Goal: Entertainment & Leisure: Consume media (video, audio)

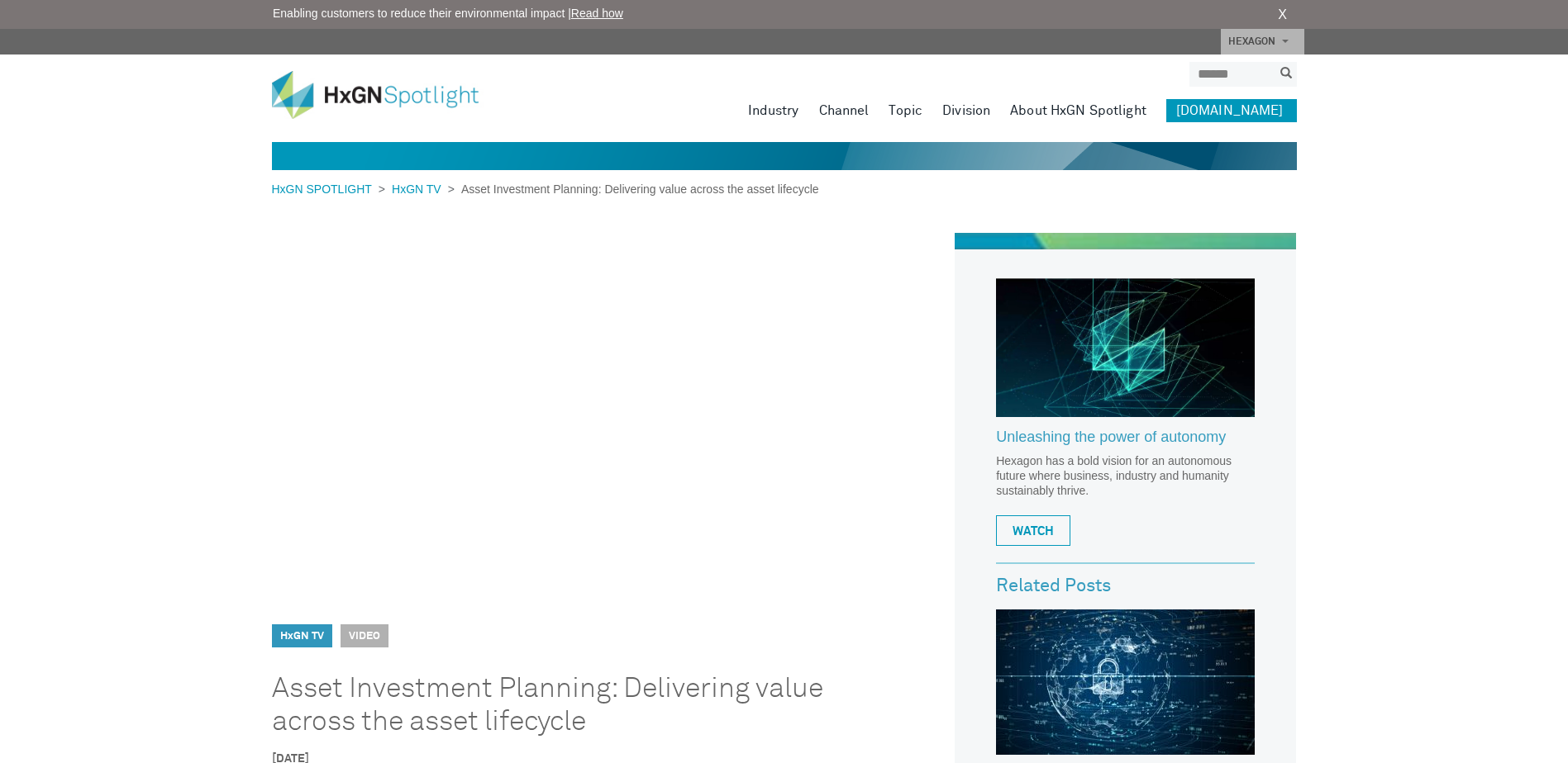
click at [288, 632] on link "HxGN TV" at bounding box center [302, 636] width 44 height 11
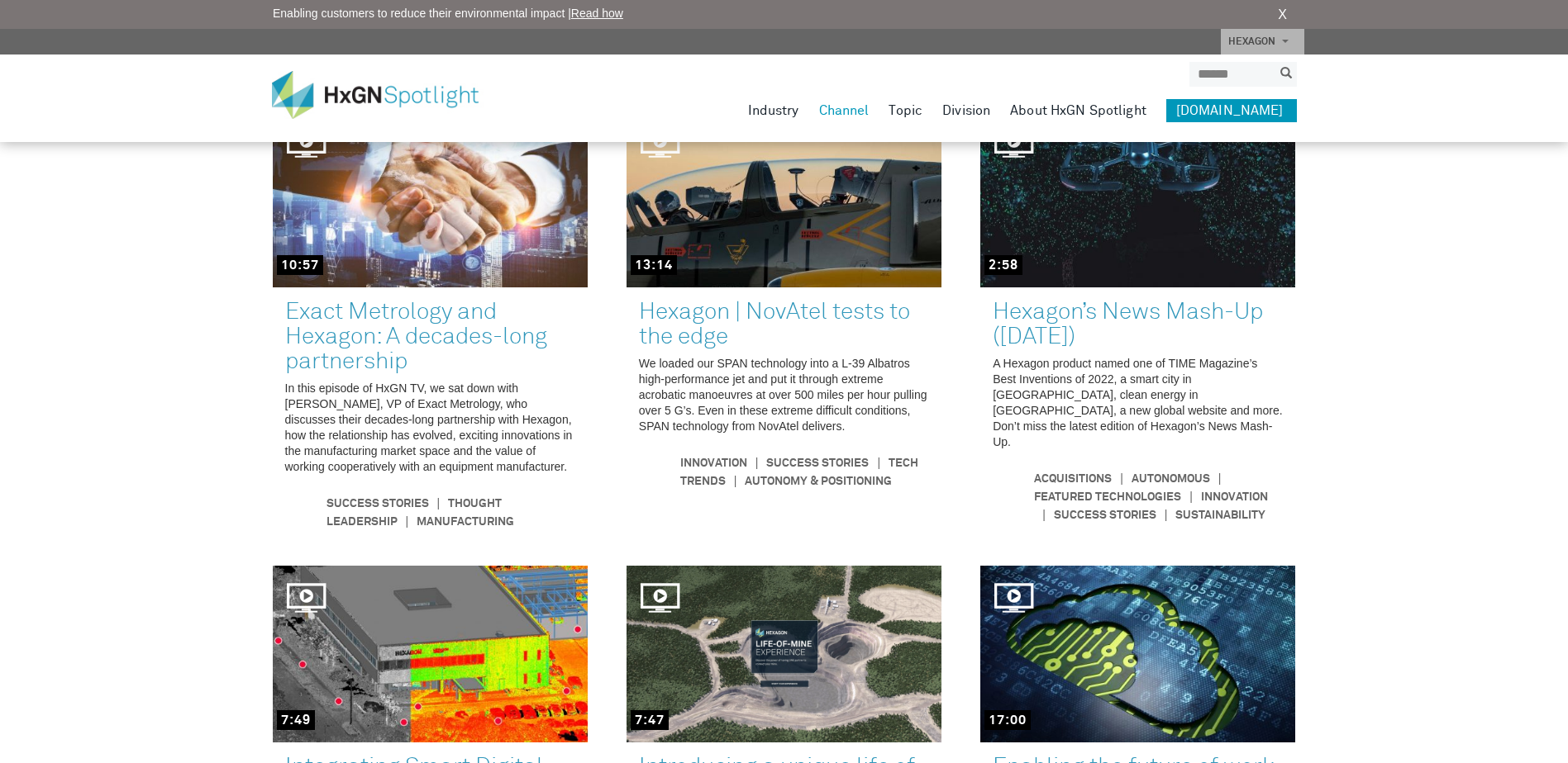
scroll to position [413, 0]
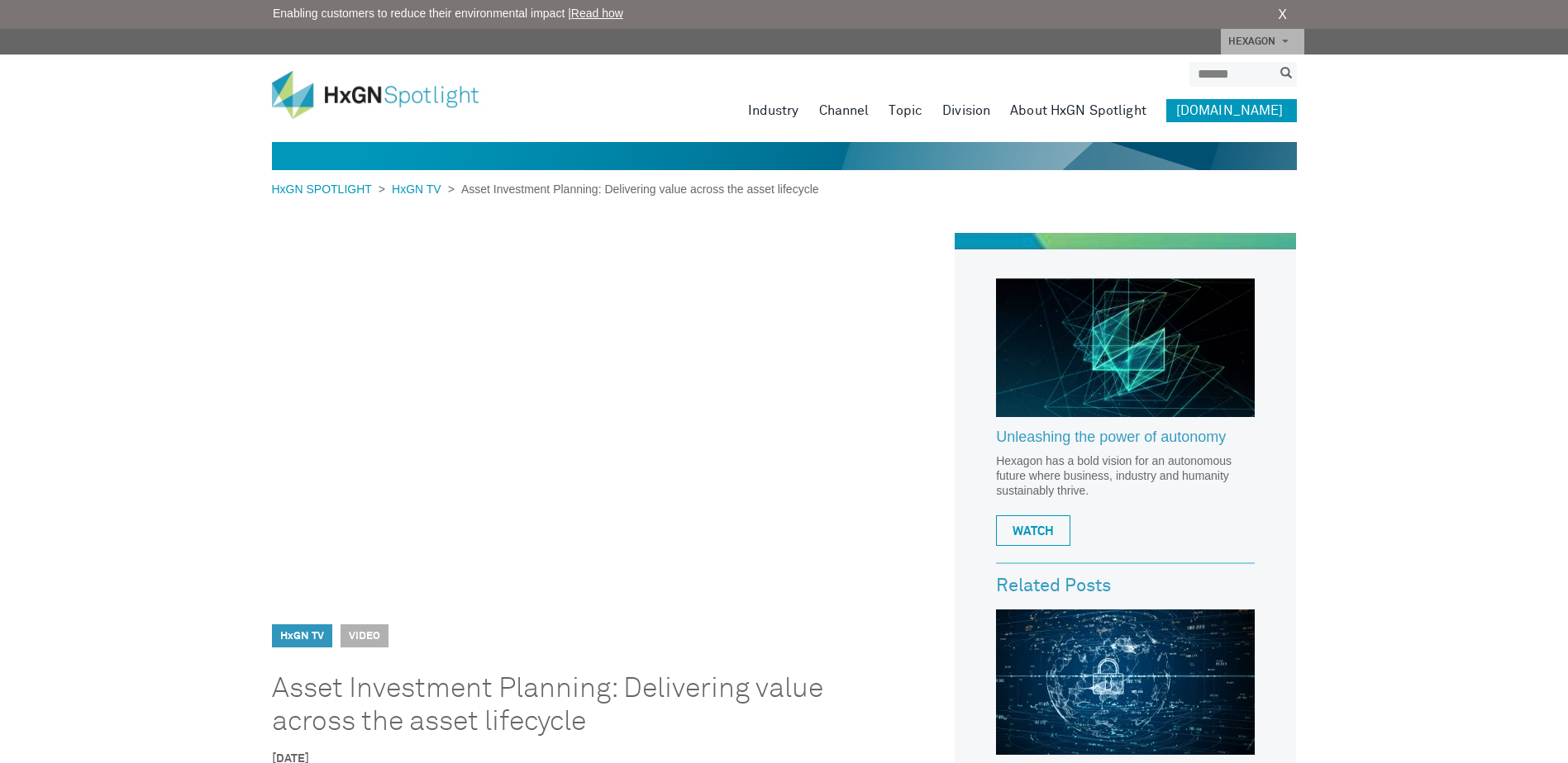
click at [426, 185] on link "HxGN TV" at bounding box center [416, 190] width 63 height 14
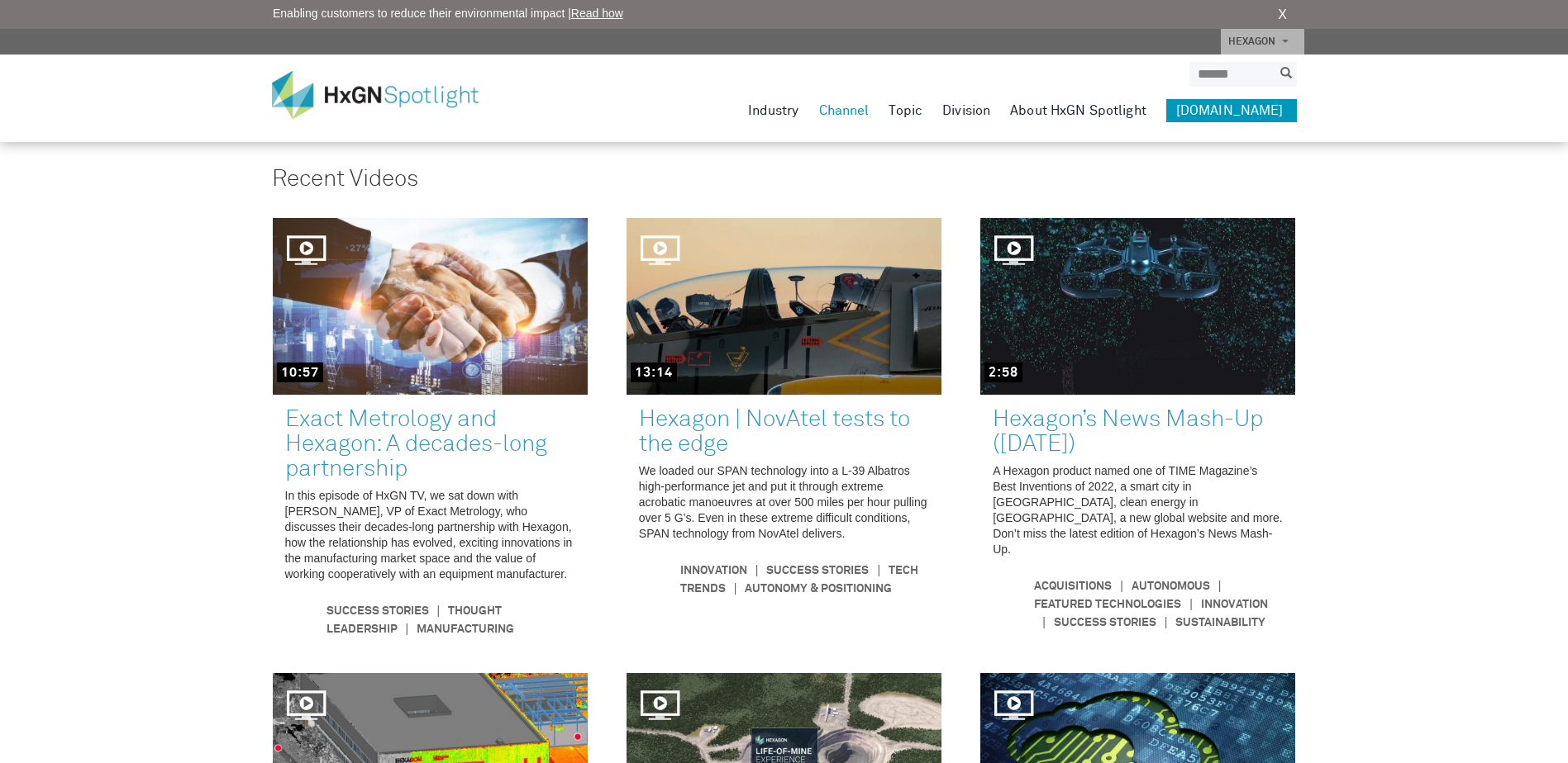
scroll to position [1152, 0]
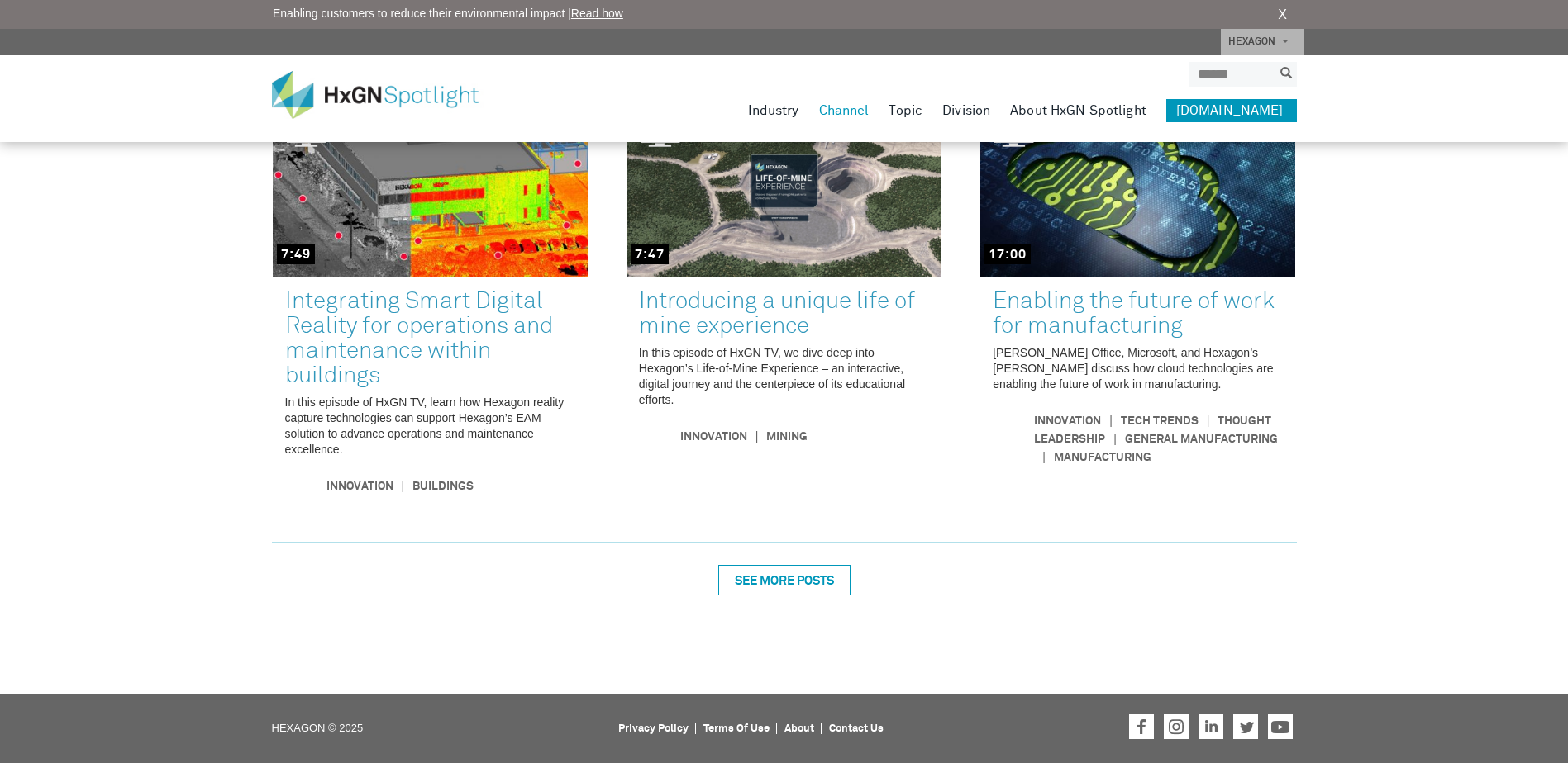
click at [800, 595] on div "SEE MORE POSTS" at bounding box center [784, 580] width 133 height 31
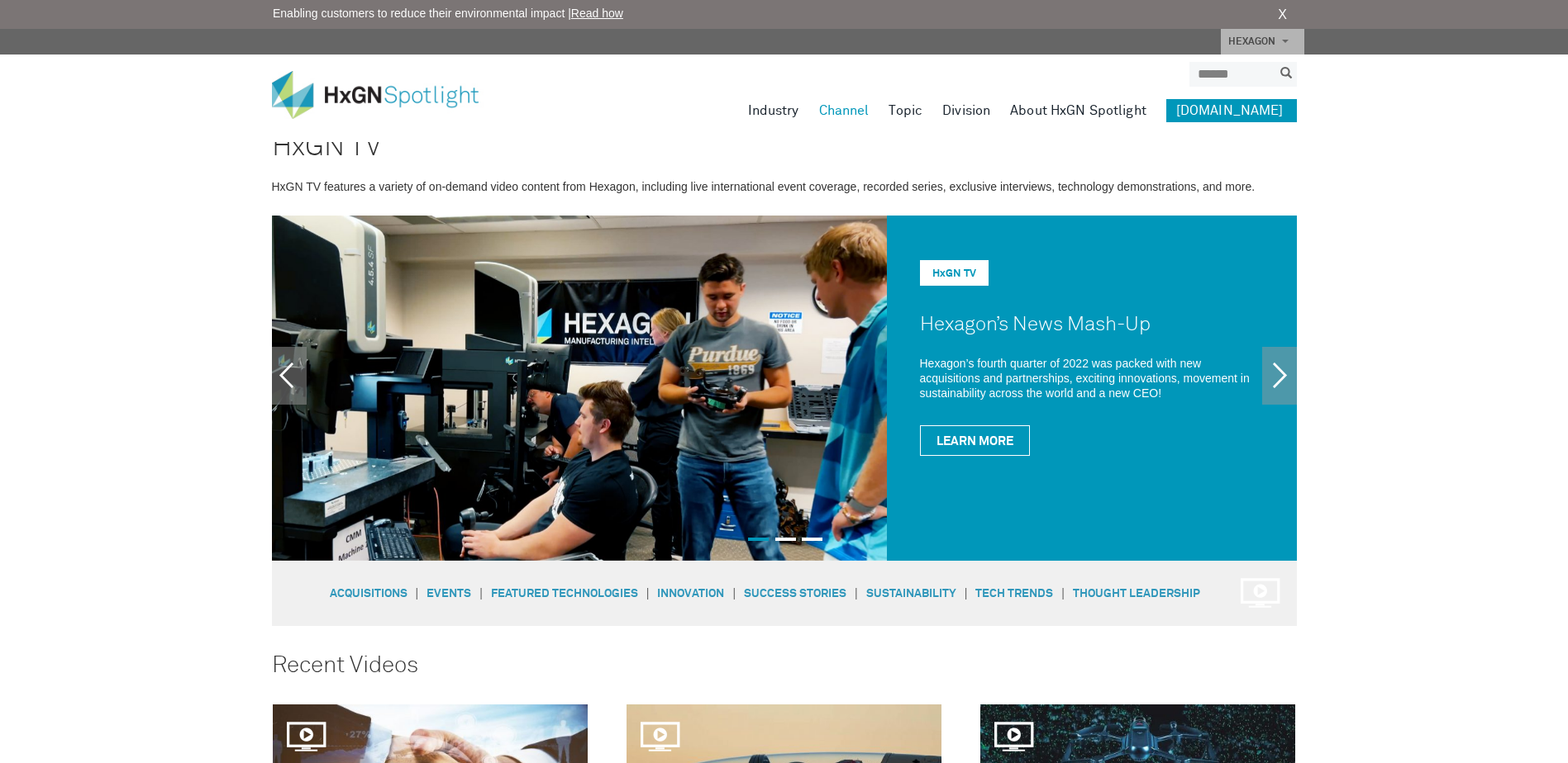
scroll to position [0, 0]
